Goal: Complete application form

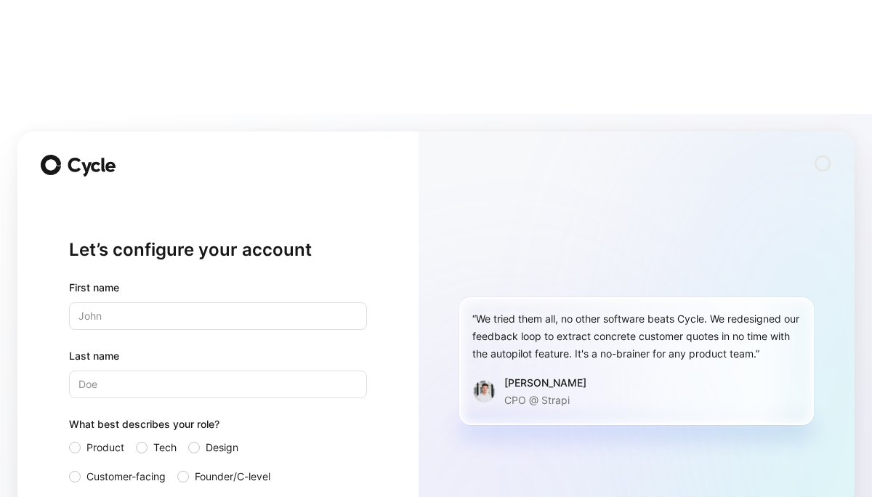
click at [193, 302] on input "text" at bounding box center [218, 316] width 298 height 28
type input "[PERSON_NAME]"
click at [121, 468] on span "Customer-facing" at bounding box center [125, 476] width 79 height 17
click at [69, 468] on input "Customer-facing" at bounding box center [69, 468] width 0 height 0
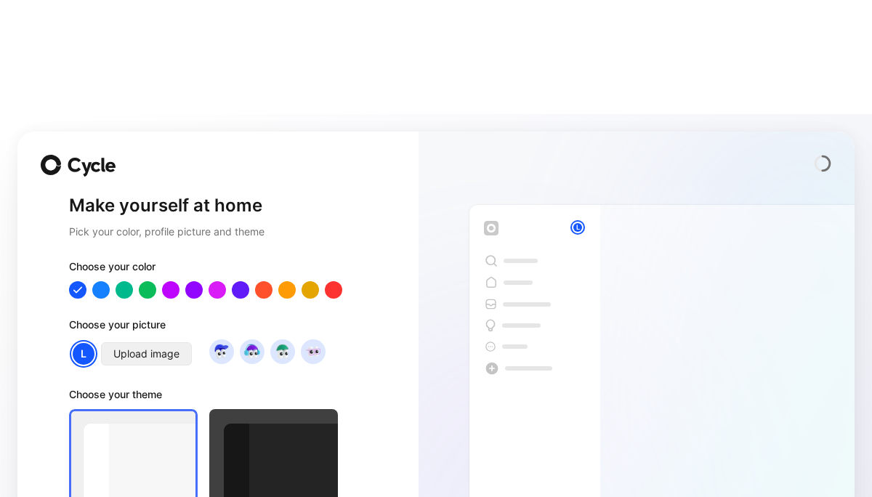
click at [156, 345] on span "Upload image" at bounding box center [146, 353] width 66 height 17
click at [146, 345] on span "Upload image" at bounding box center [146, 353] width 66 height 17
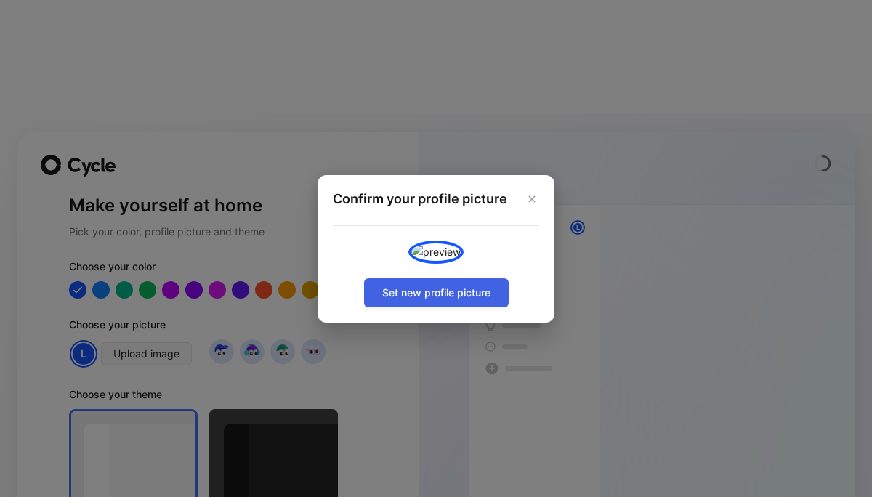
click at [425, 302] on span "Set new profile picture" at bounding box center [436, 292] width 108 height 17
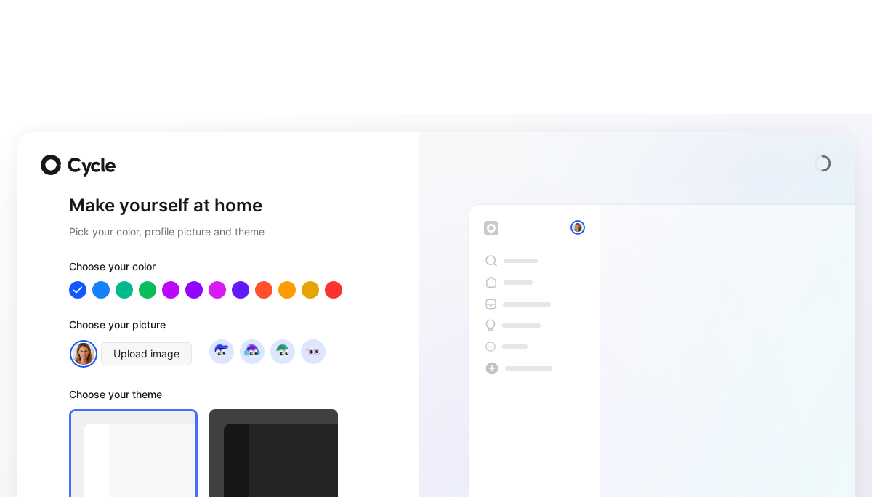
click at [274, 409] on div at bounding box center [273, 461] width 129 height 105
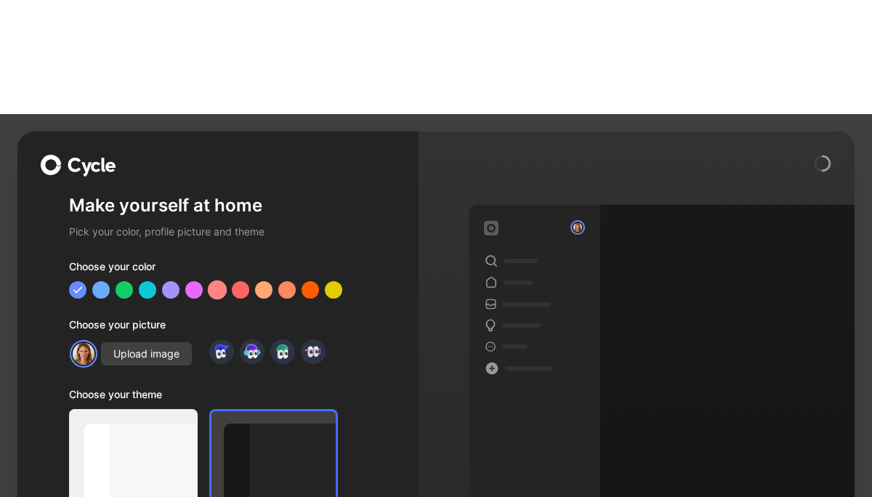
click at [221, 281] on div at bounding box center [217, 290] width 19 height 19
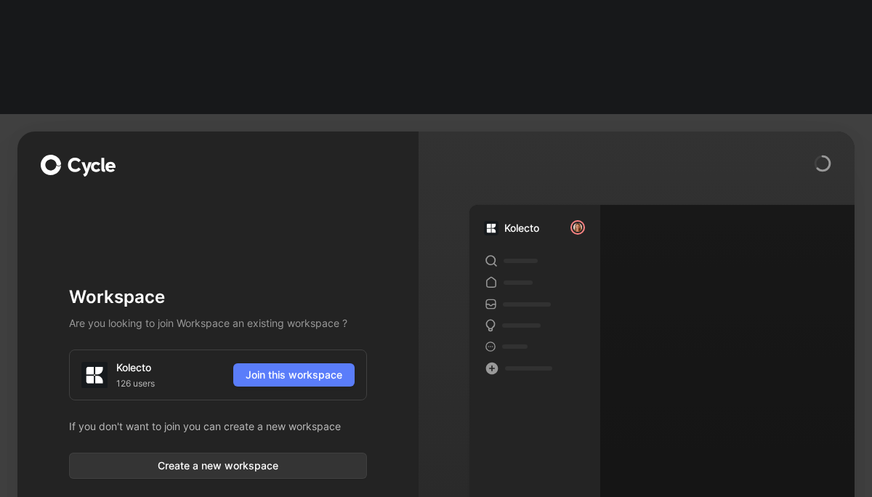
click at [299, 366] on span "Join this workspace" at bounding box center [294, 374] width 97 height 17
